Goal: Task Accomplishment & Management: Use online tool/utility

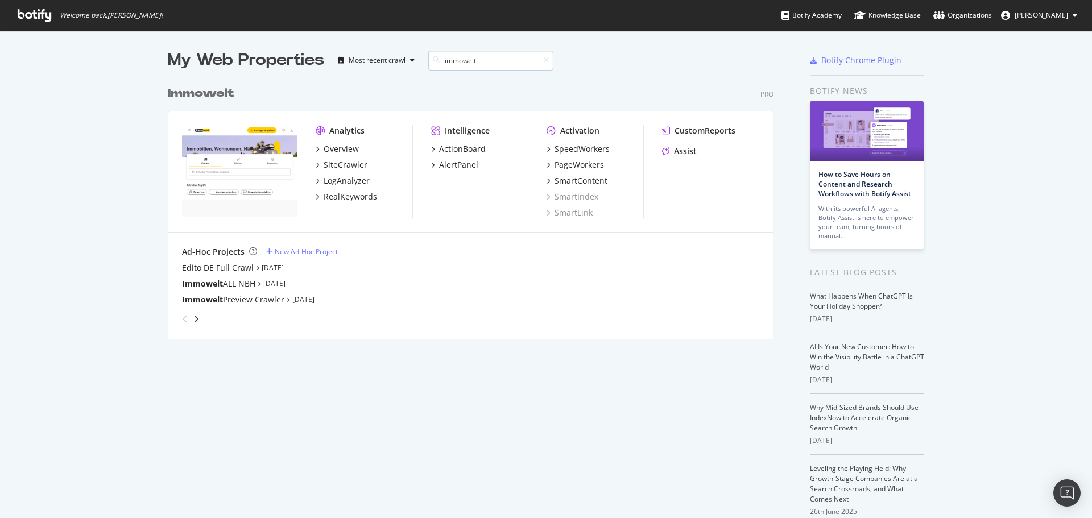
scroll to position [259, 606]
type input "immowelt"
click at [326, 165] on div "SiteCrawler" at bounding box center [346, 164] width 44 height 11
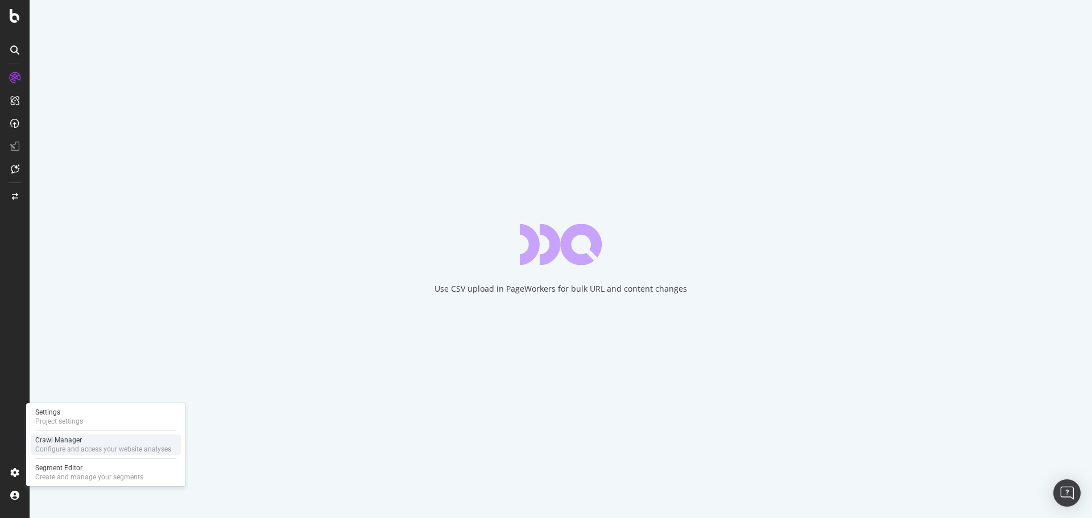
click at [63, 441] on div "Crawl Manager" at bounding box center [103, 440] width 136 height 9
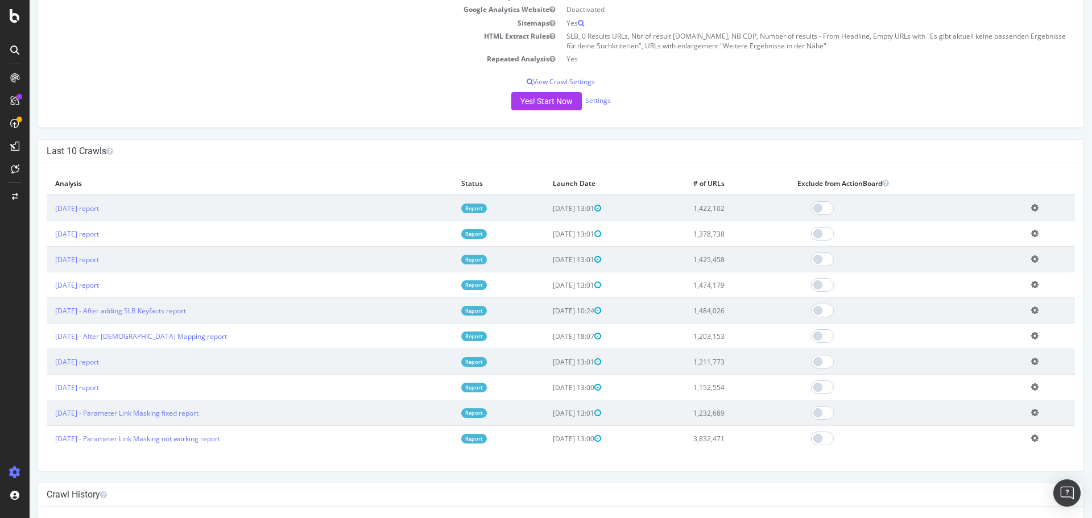
scroll to position [227, 0]
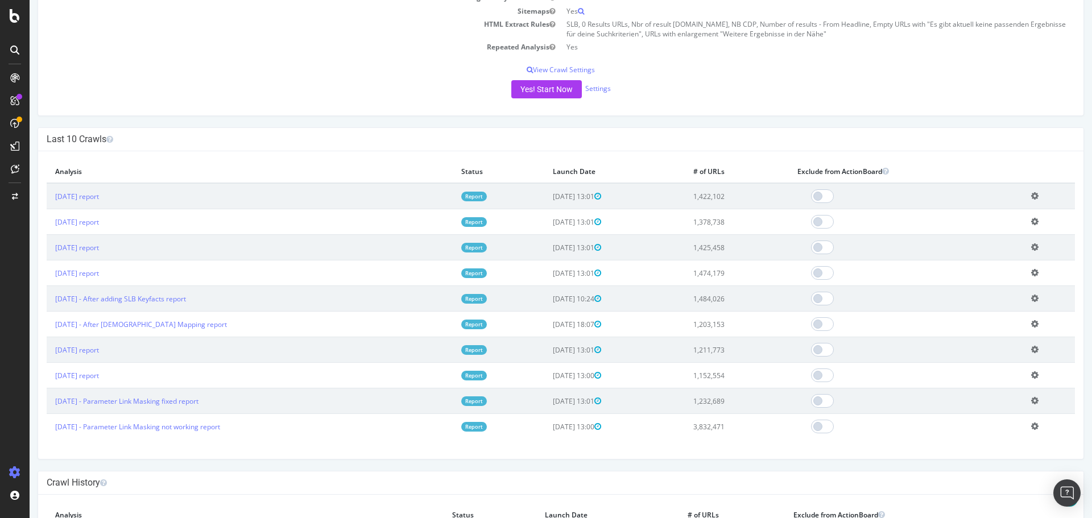
click at [306, 88] on div "Yes! Start Now Settings" at bounding box center [561, 89] width 1028 height 18
